Goal: Information Seeking & Learning: Check status

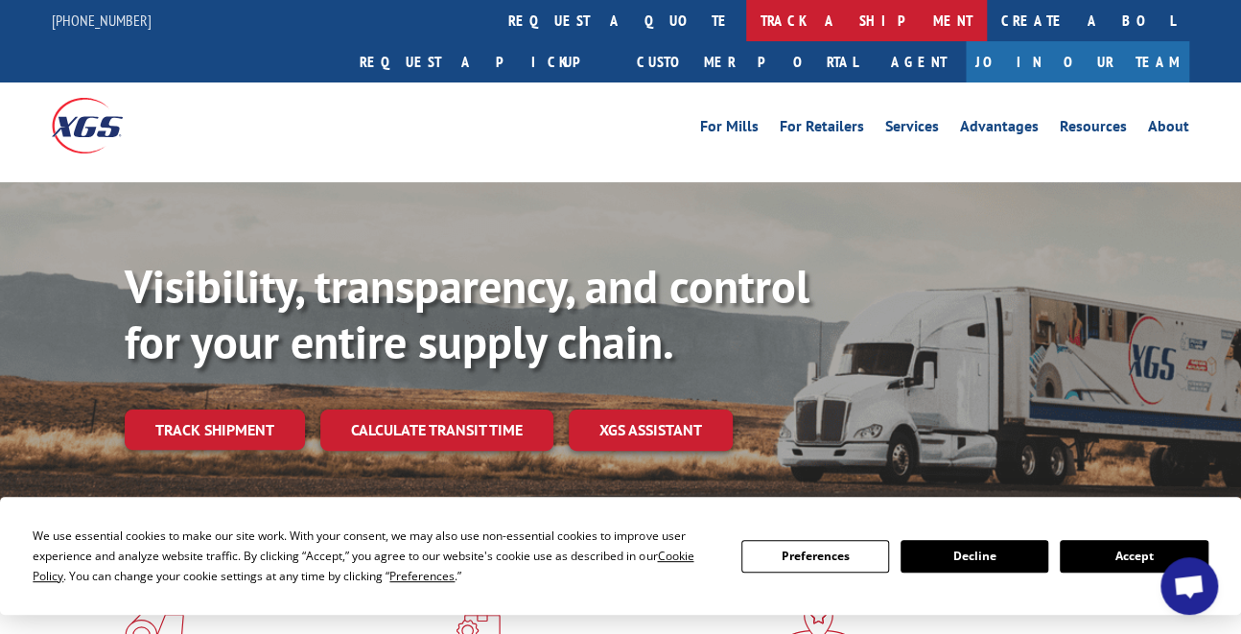
click at [746, 21] on link "track a shipment" at bounding box center [866, 20] width 241 height 41
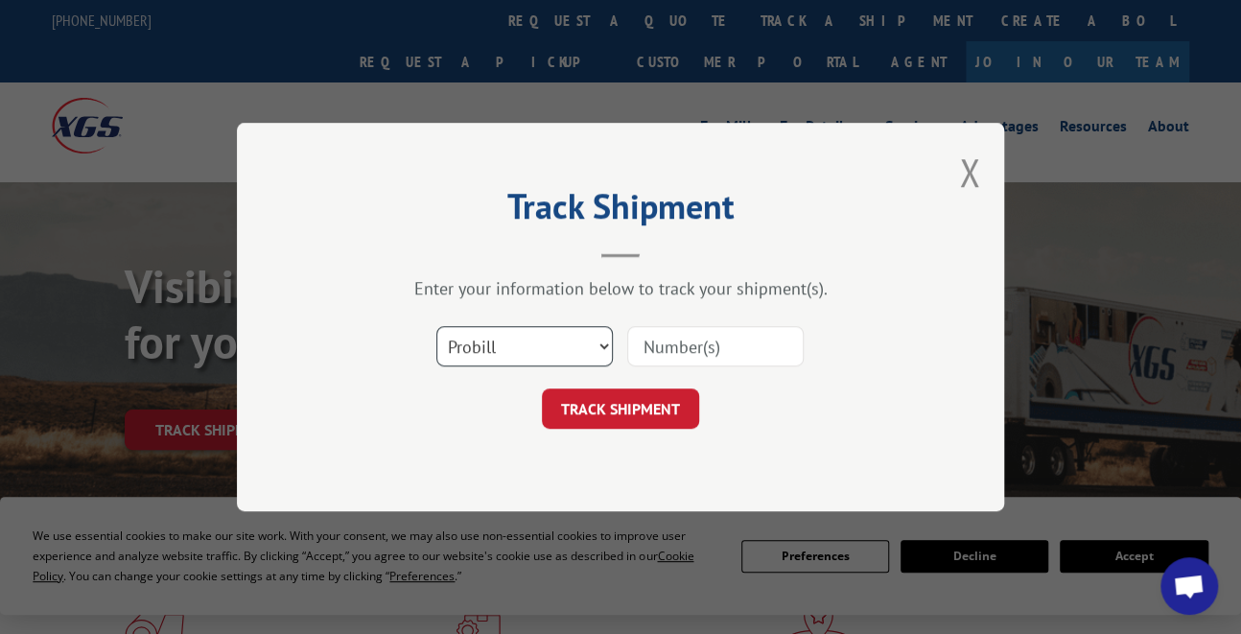
click at [565, 355] on select "Select category... Probill BOL PO" at bounding box center [524, 346] width 176 height 40
select select "bol"
click at [436, 326] on select "Select category... Probill BOL PO" at bounding box center [524, 346] width 176 height 40
click at [652, 345] on input at bounding box center [715, 346] width 176 height 40
type input "54401113"
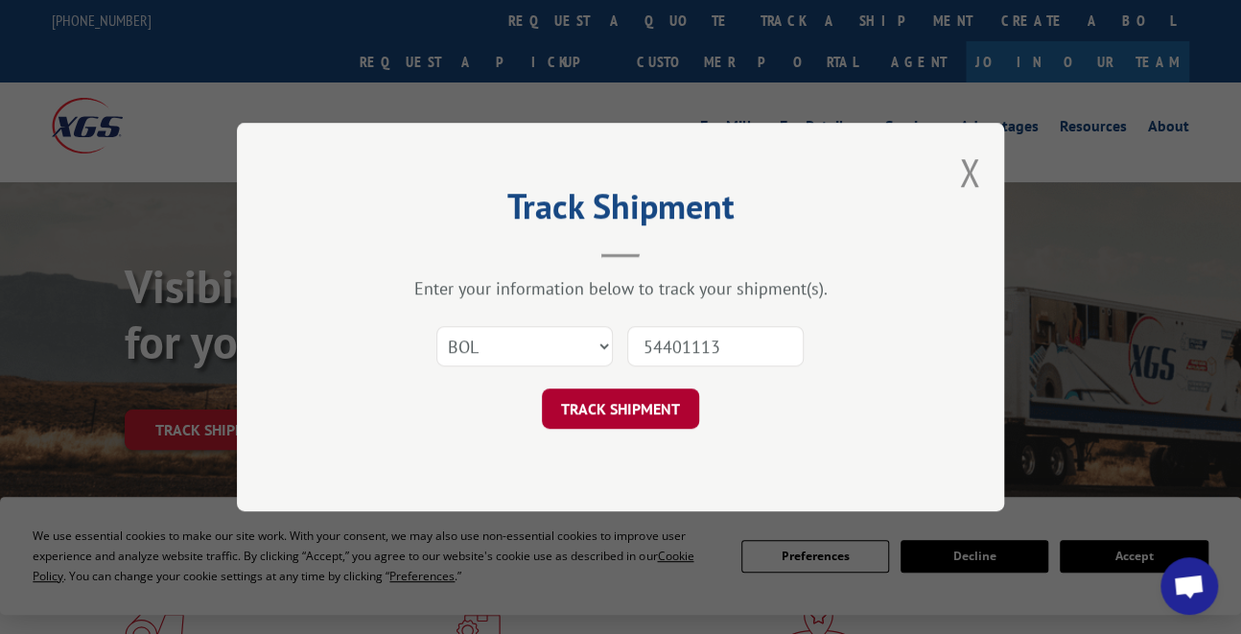
click at [640, 402] on button "TRACK SHIPMENT" at bounding box center [620, 408] width 157 height 40
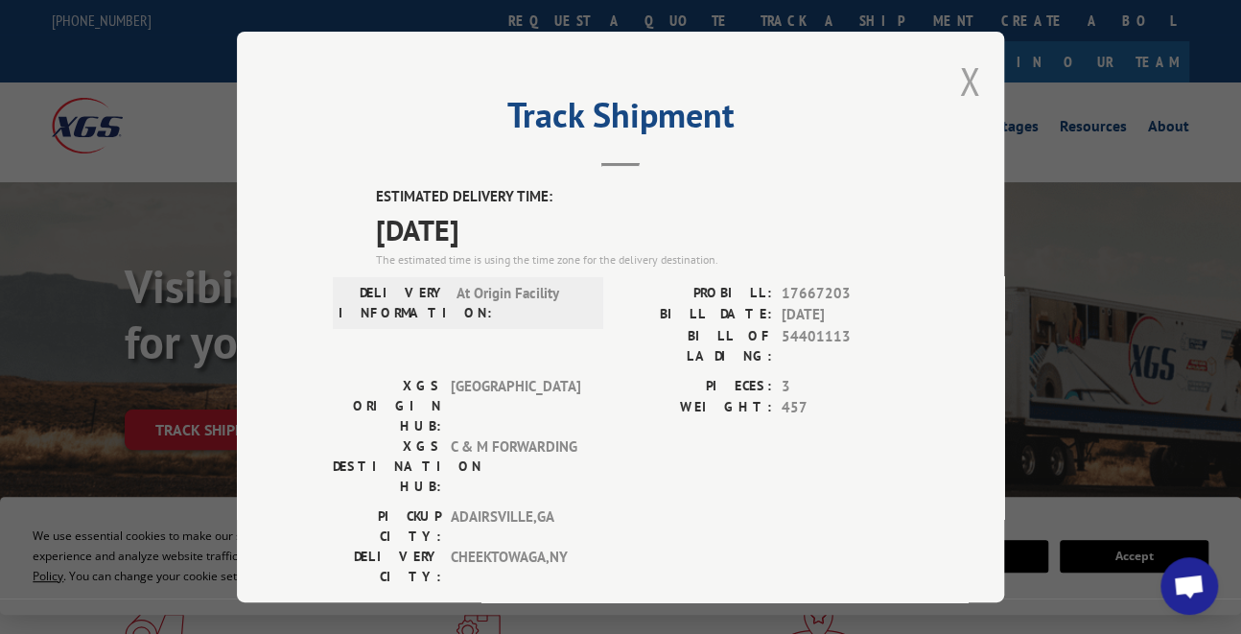
click at [959, 84] on button "Close modal" at bounding box center [969, 81] width 21 height 51
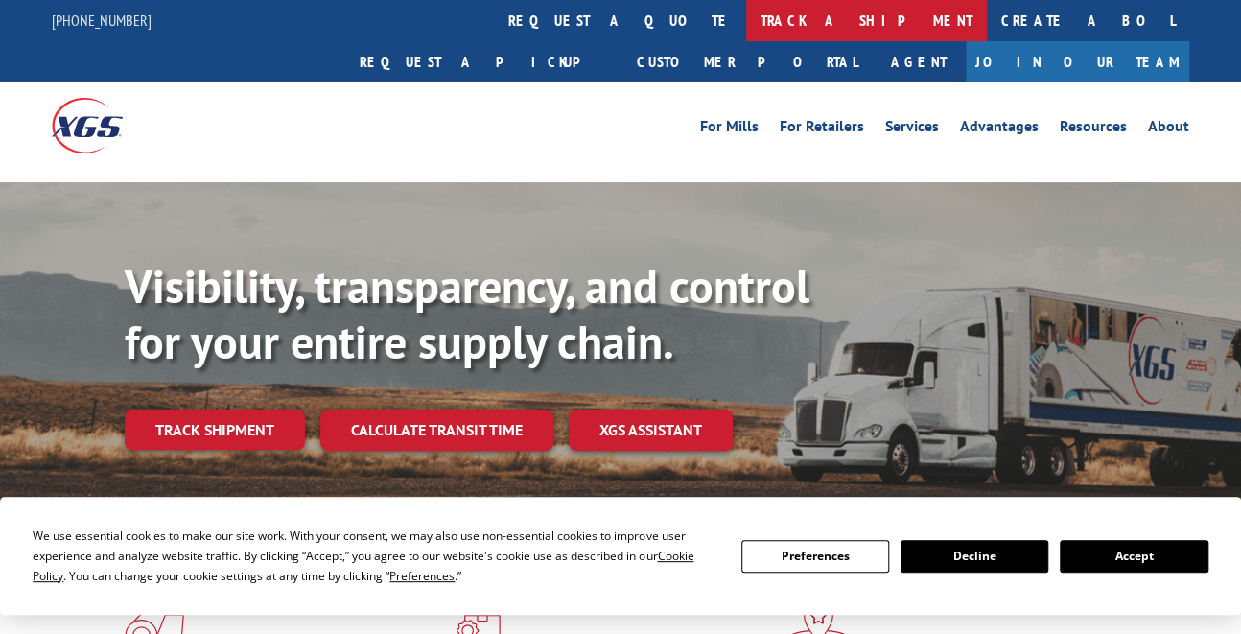
click at [746, 21] on link "track a shipment" at bounding box center [866, 20] width 241 height 41
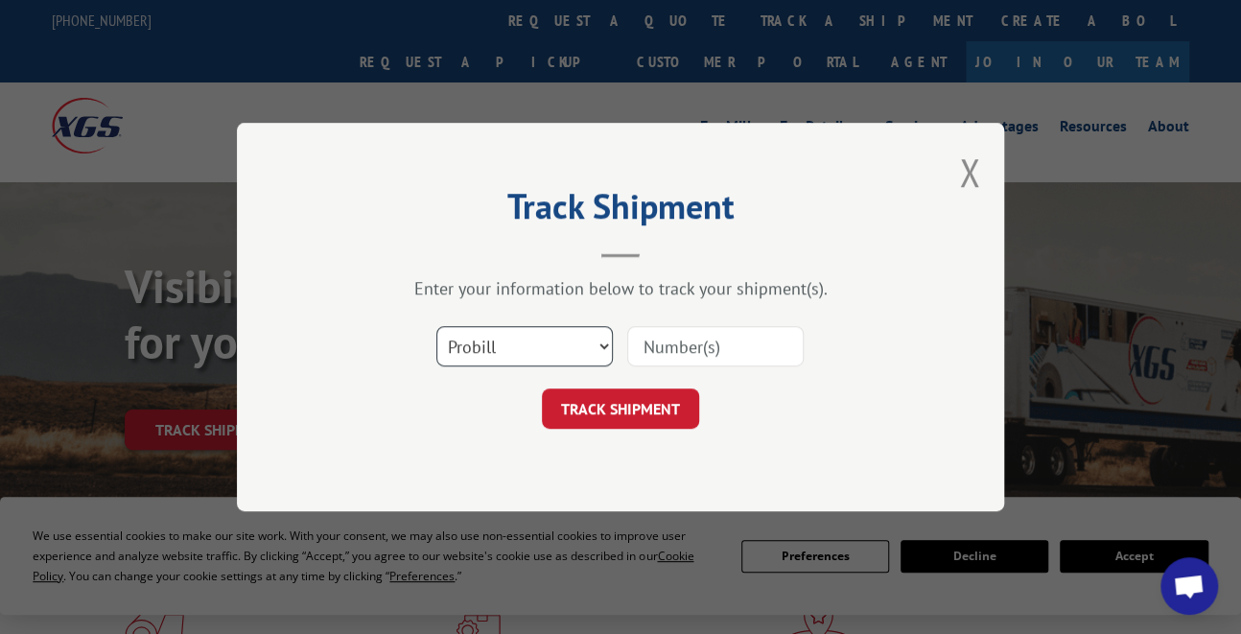
click at [512, 342] on select "Select category... Probill BOL PO" at bounding box center [524, 346] width 176 height 40
select select "bol"
click at [436, 326] on select "Select category... Probill BOL PO" at bounding box center [524, 346] width 176 height 40
click at [687, 347] on input at bounding box center [715, 346] width 176 height 40
type input "7037009"
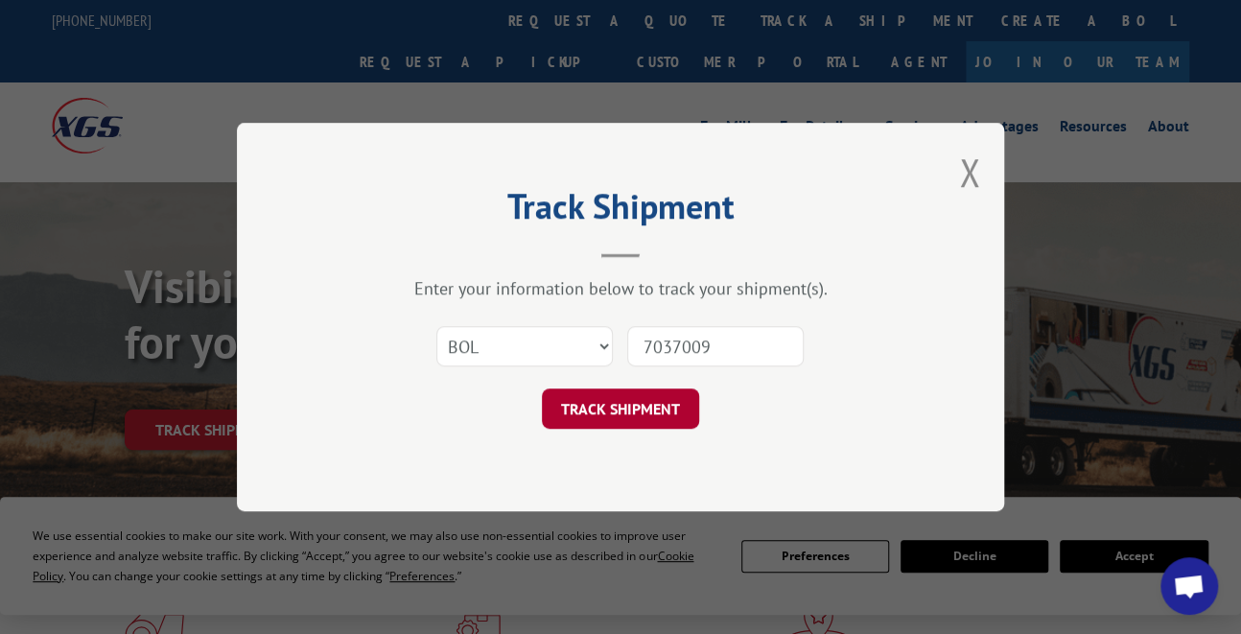
click at [643, 411] on button "TRACK SHIPMENT" at bounding box center [620, 408] width 157 height 40
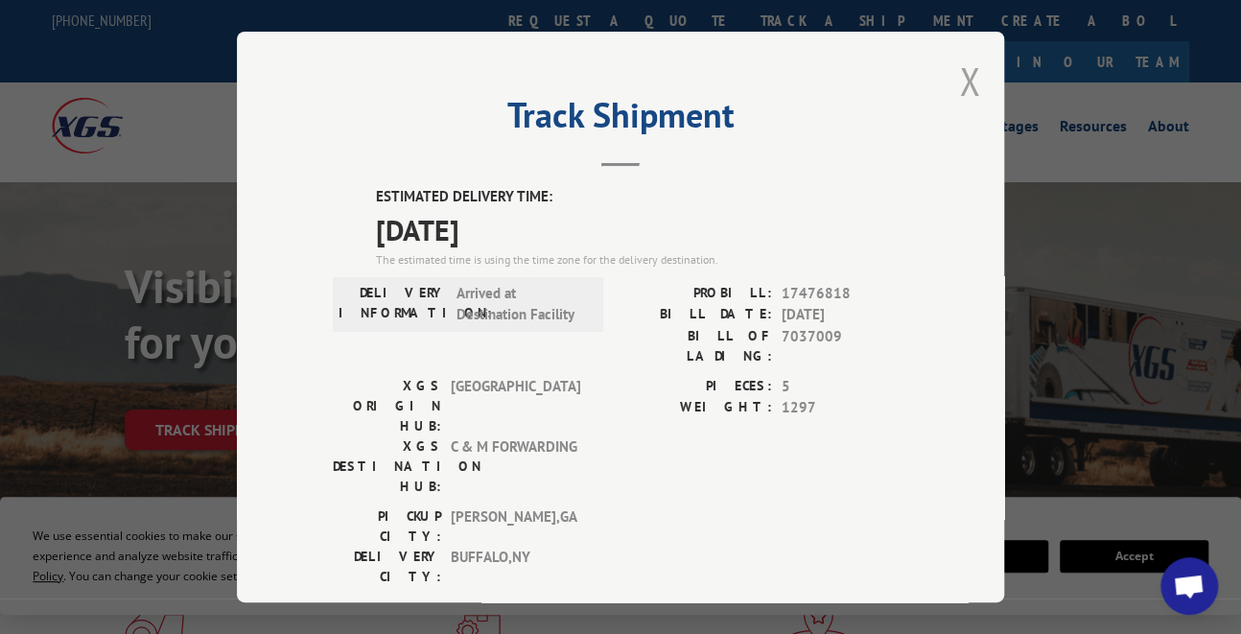
click at [960, 73] on button "Close modal" at bounding box center [969, 81] width 21 height 51
